Goal: Task Accomplishment & Management: Manage account settings

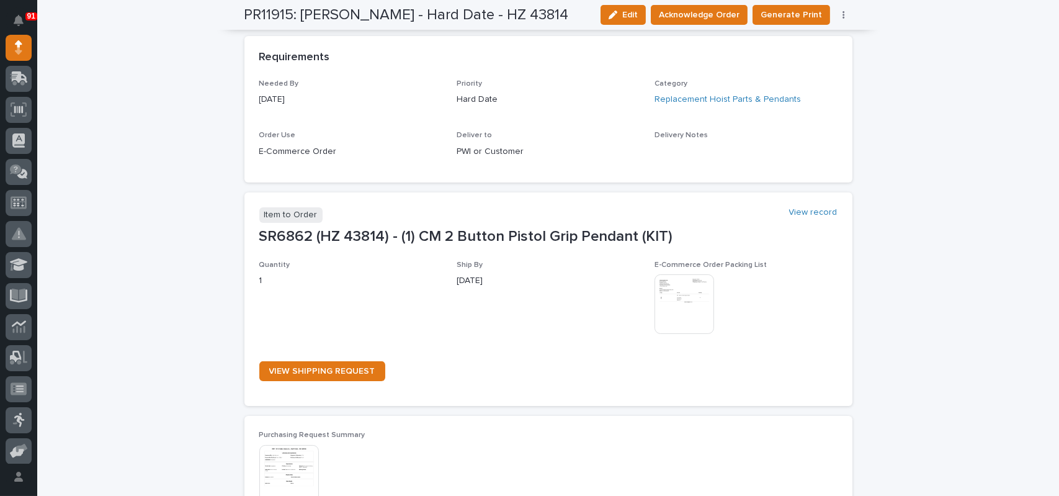
scroll to position [558, 0]
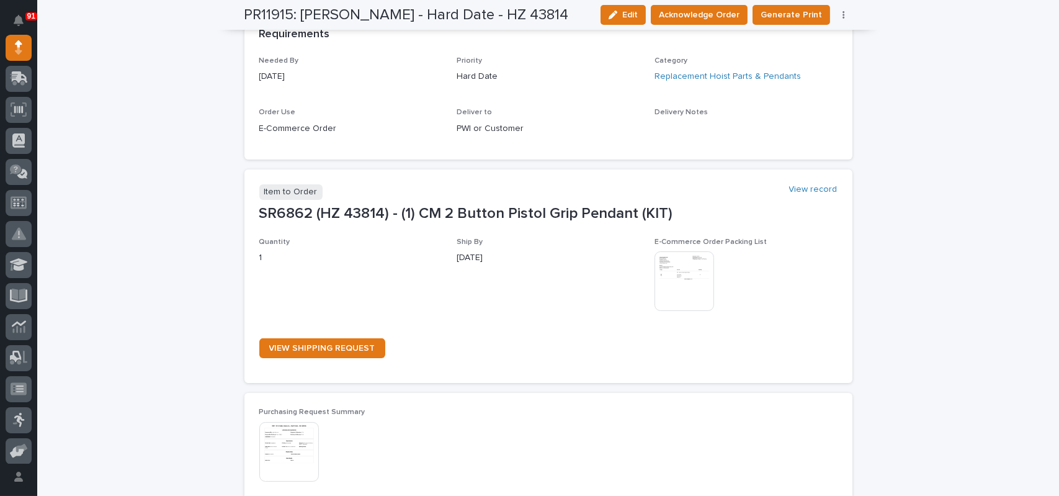
click at [689, 282] on img at bounding box center [684, 281] width 60 height 60
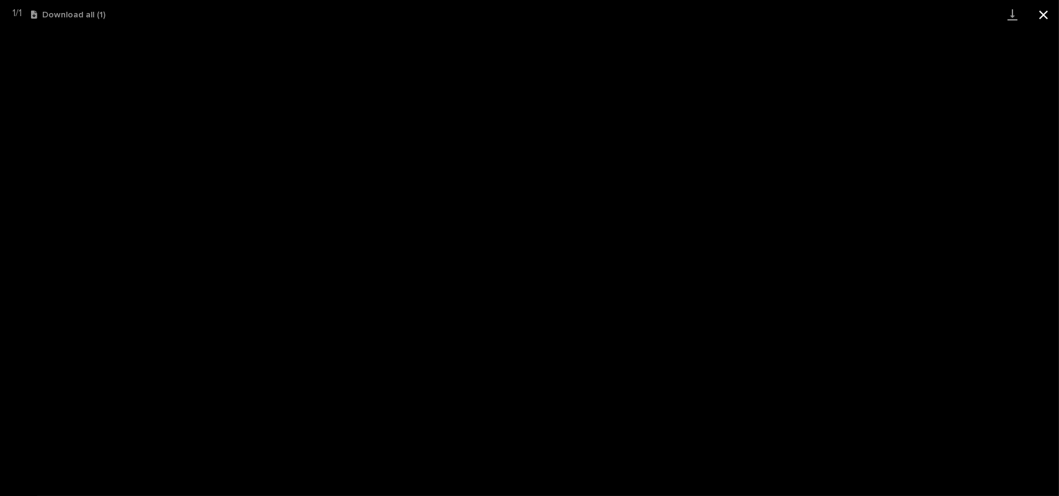
click at [1039, 17] on button "Close gallery" at bounding box center [1043, 14] width 31 height 29
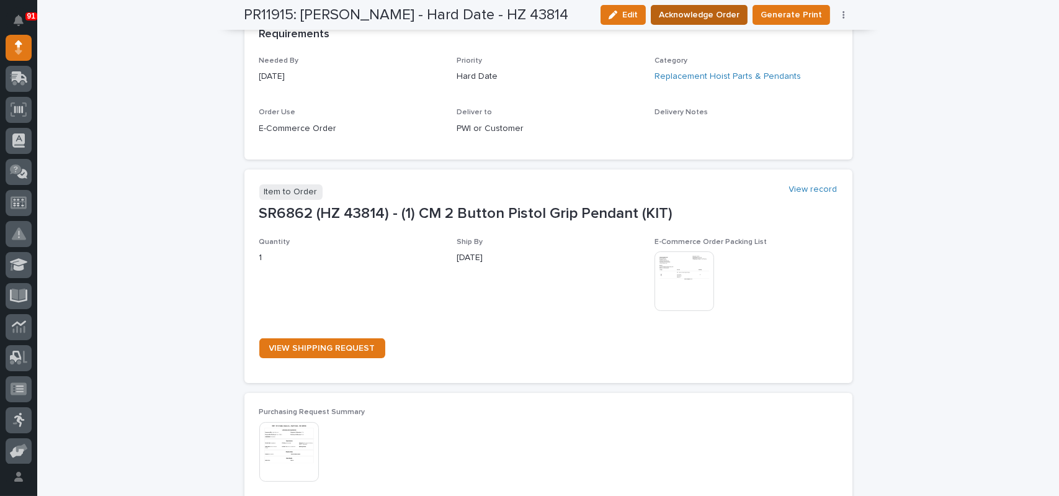
click at [700, 11] on span "Acknowledge Order" at bounding box center [699, 14] width 81 height 15
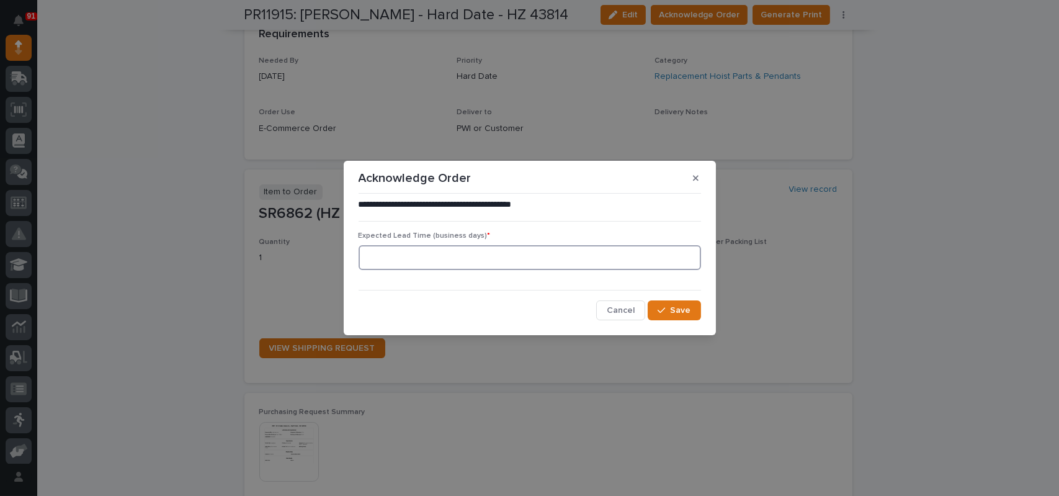
click at [448, 258] on input at bounding box center [530, 257] width 342 height 25
type input "1"
click at [672, 310] on span "Save" at bounding box center [681, 310] width 20 height 11
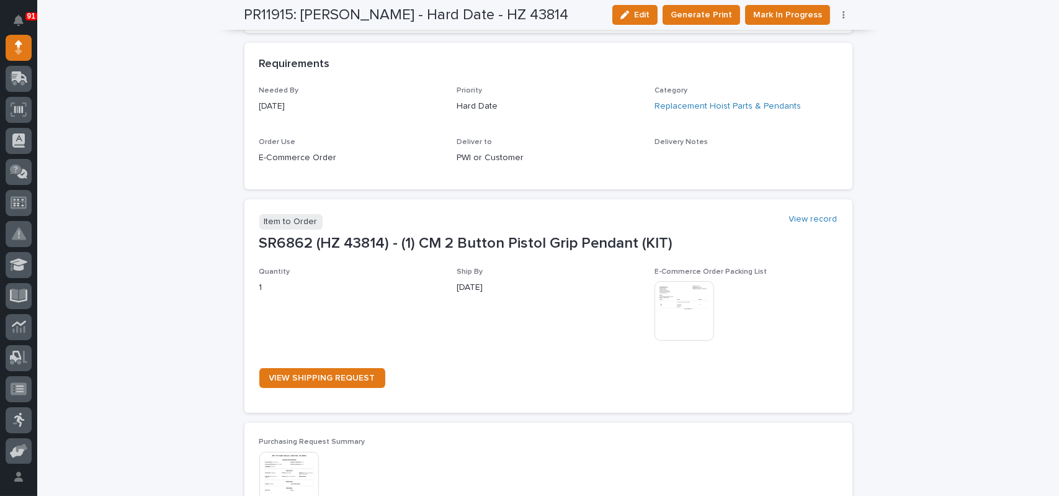
scroll to position [665, 0]
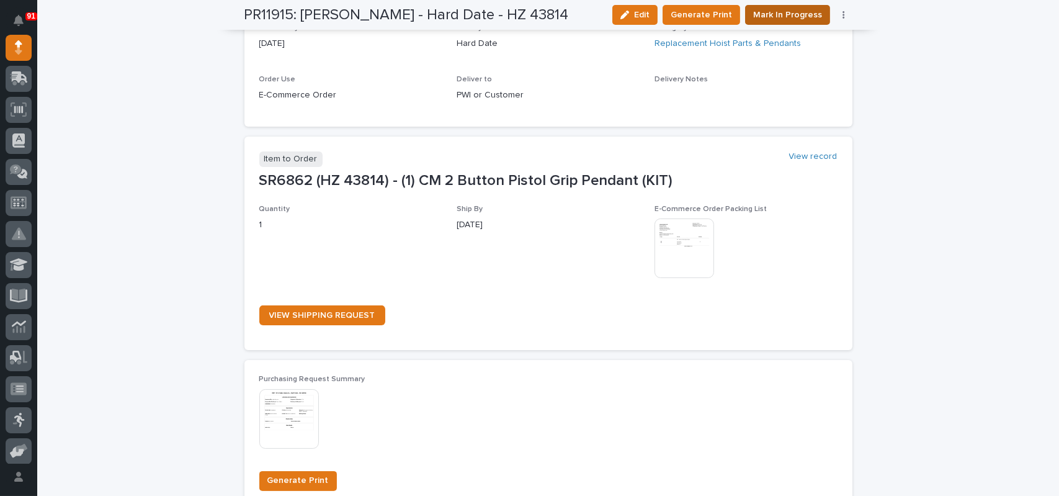
click at [790, 16] on span "Mark In Progress" at bounding box center [787, 14] width 69 height 15
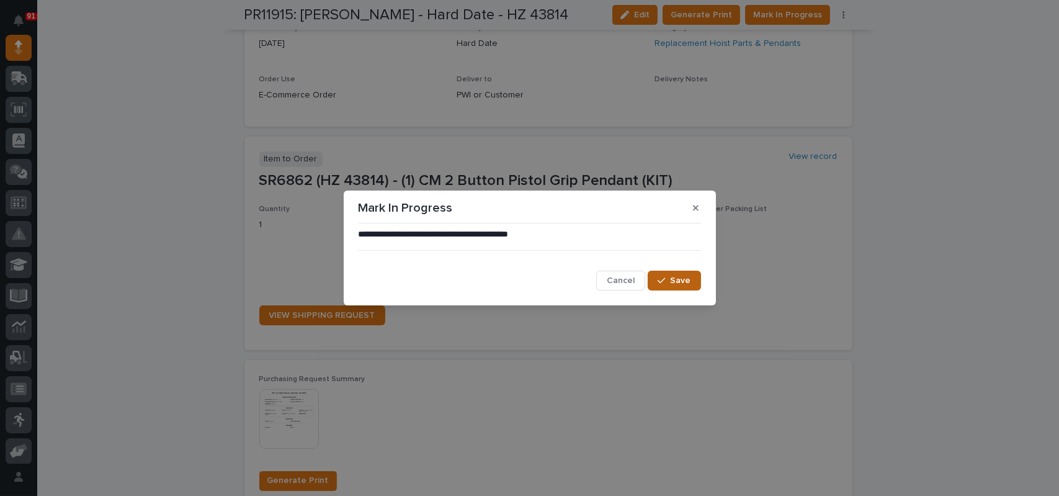
click at [670, 280] on div "button" at bounding box center [664, 280] width 12 height 9
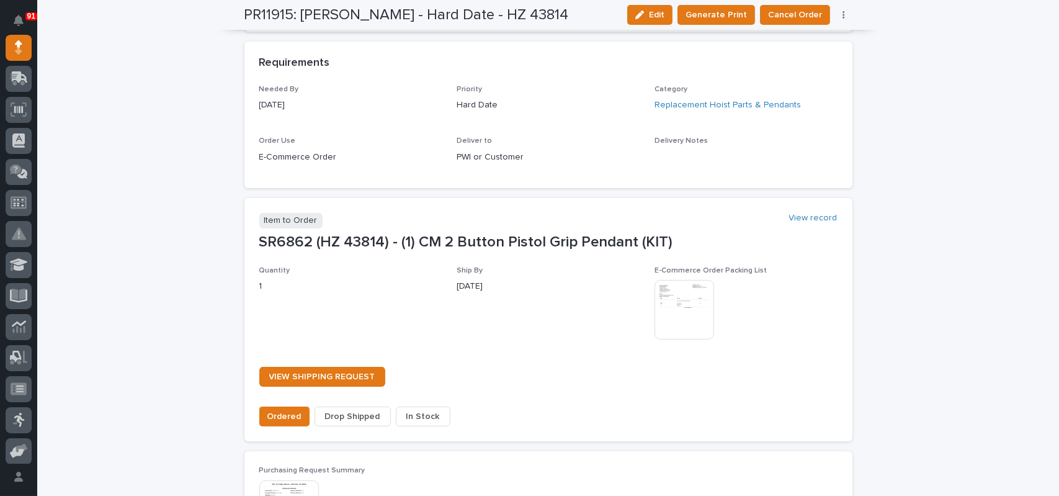
scroll to position [747, 0]
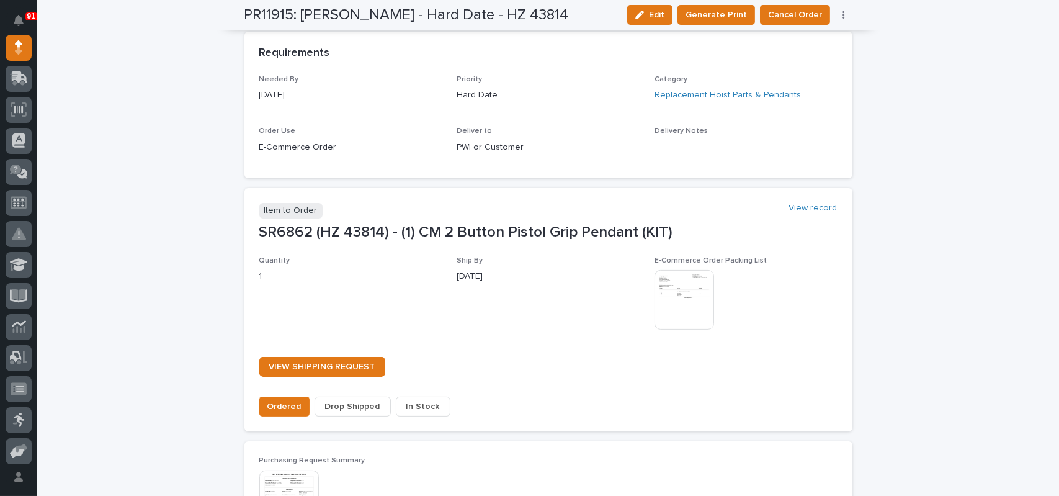
click at [409, 407] on span "In Stock" at bounding box center [422, 406] width 33 height 15
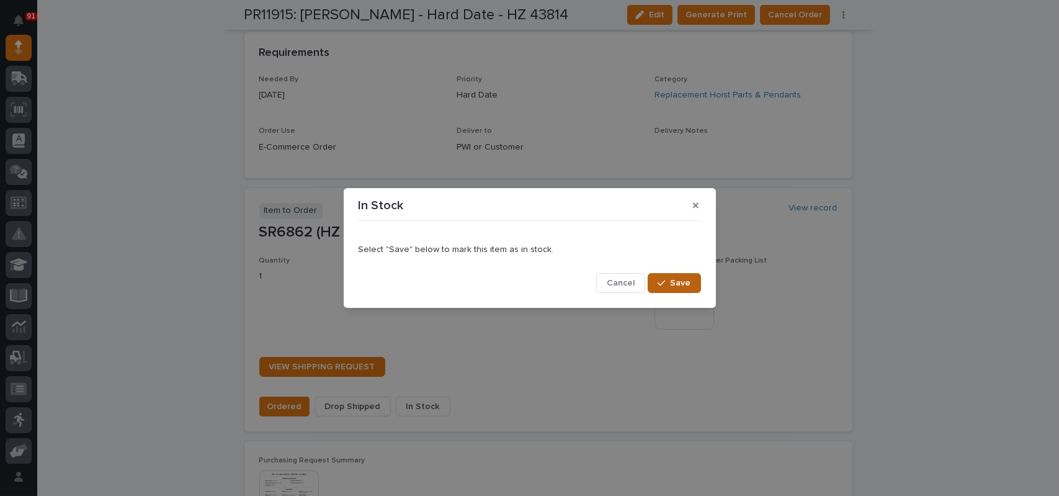
click at [664, 279] on icon "button" at bounding box center [661, 283] width 7 height 9
